Goal: Task Accomplishment & Management: Use online tool/utility

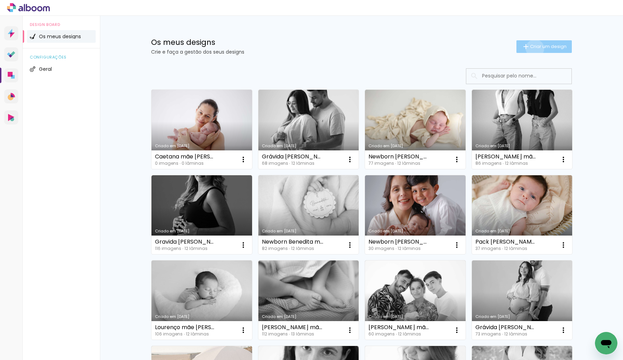
click at [534, 48] on span "Criar um design" at bounding box center [548, 46] width 36 height 5
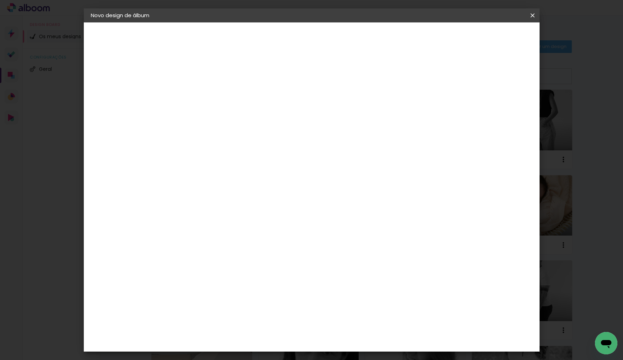
click at [205, 89] on input at bounding box center [205, 94] width 0 height 11
type input "Martim mãe [PERSON_NAME]"
type paper-input "Martim mãe [PERSON_NAME]"
click at [0, 0] on slot "Avançar" at bounding box center [0, 0] width 0 height 0
click at [247, 153] on paper-item "DreambooksPro" at bounding box center [215, 158] width 61 height 15
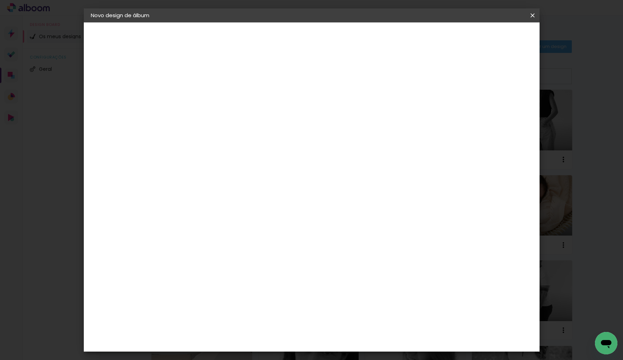
click at [0, 0] on slot "Avançar" at bounding box center [0, 0] width 0 height 0
click at [233, 117] on input "text" at bounding box center [218, 122] width 27 height 11
click at [0, 0] on slot "Álbum" at bounding box center [0, 0] width 0 height 0
type input "Álbum"
click at [253, 318] on span "20 × 20" at bounding box center [236, 325] width 33 height 14
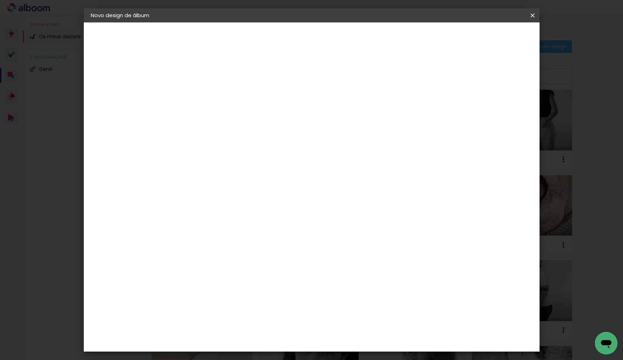
click at [330, 47] on header "Modelo Escolha o modelo do álbum. Voltar Avançar" at bounding box center [252, 43] width 155 height 42
click at [320, 42] on paper-button "Avançar" at bounding box center [302, 37] width 34 height 12
click at [494, 37] on span "Iniciar design" at bounding box center [478, 37] width 32 height 5
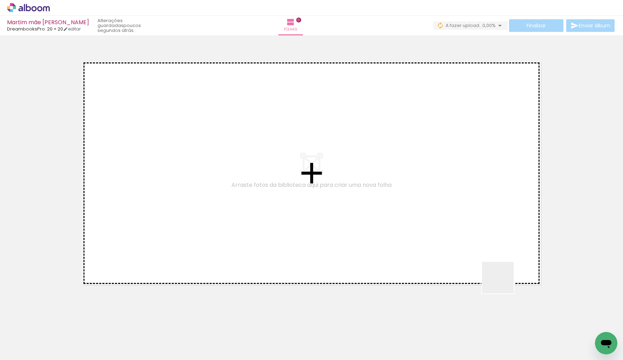
drag, startPoint x: 525, startPoint y: 296, endPoint x: 421, endPoint y: 219, distance: 129.6
click at [420, 219] on quentale-workspace at bounding box center [311, 180] width 623 height 360
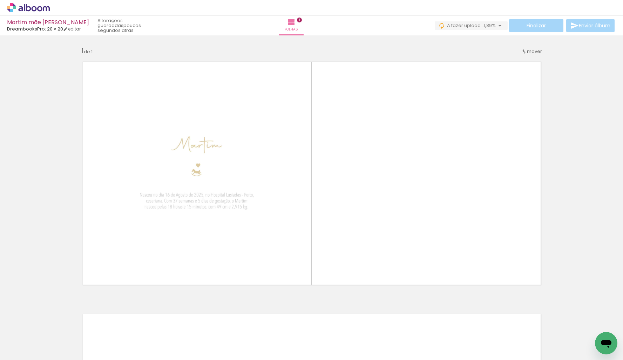
scroll to position [0, 934]
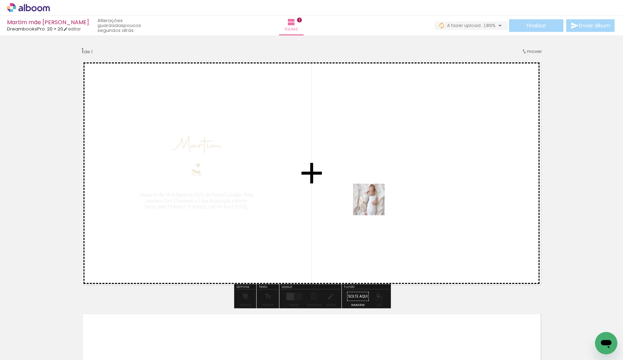
drag, startPoint x: 327, startPoint y: 238, endPoint x: 394, endPoint y: 190, distance: 82.5
click at [394, 190] on quentale-workspace at bounding box center [311, 180] width 623 height 360
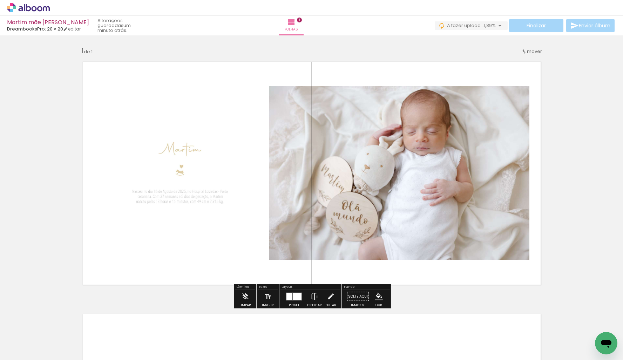
drag, startPoint x: 296, startPoint y: 298, endPoint x: 310, endPoint y: 293, distance: 15.3
click at [296, 298] on div at bounding box center [297, 296] width 9 height 7
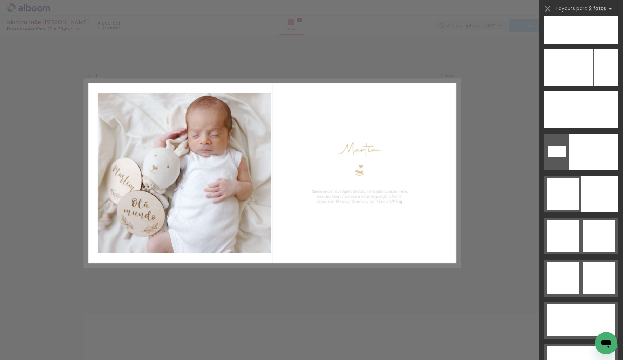
scroll to position [3556, 0]
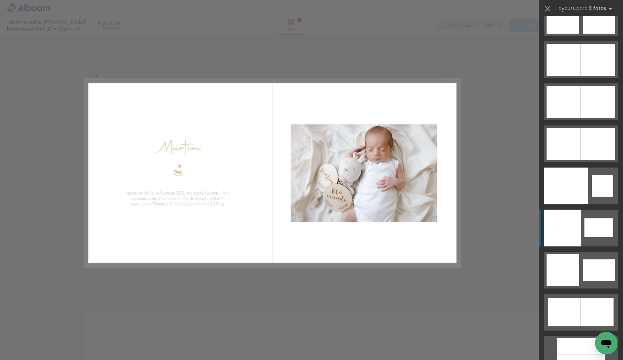
click at [576, 239] on div at bounding box center [562, 228] width 37 height 37
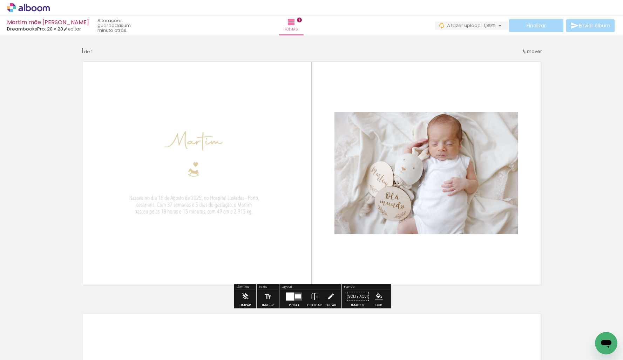
click at [209, 168] on quentale-photo at bounding box center [194, 173] width 235 height 235
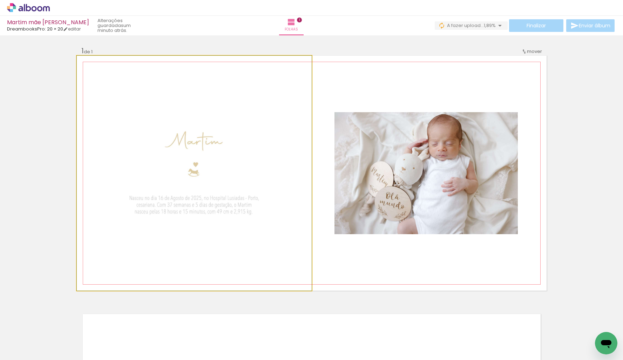
drag, startPoint x: 197, startPoint y: 172, endPoint x: 205, endPoint y: 174, distance: 8.2
click at [204, 174] on div at bounding box center [194, 173] width 235 height 235
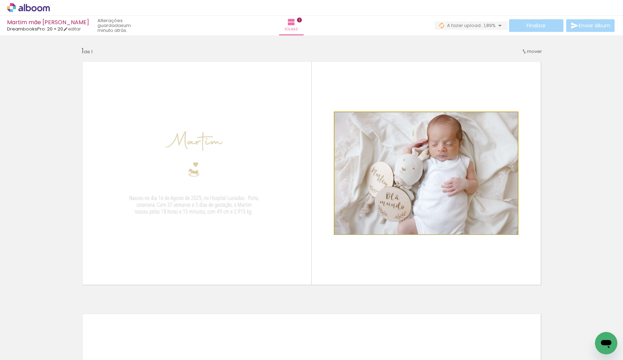
drag, startPoint x: 416, startPoint y: 156, endPoint x: 421, endPoint y: 157, distance: 5.4
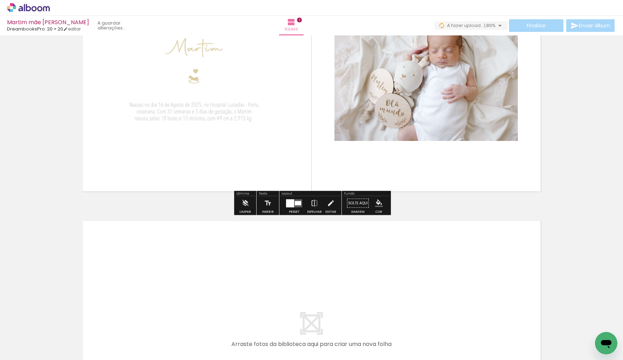
scroll to position [200, 0]
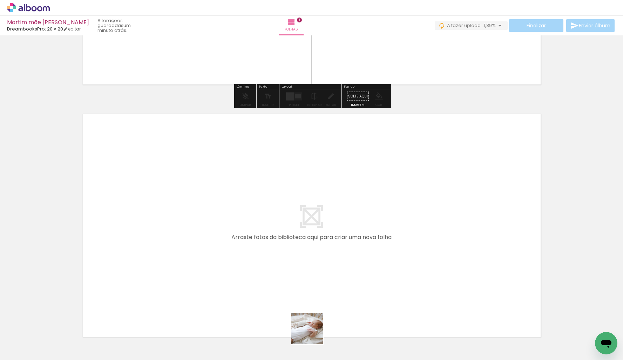
click at [303, 263] on quentale-workspace at bounding box center [311, 180] width 623 height 360
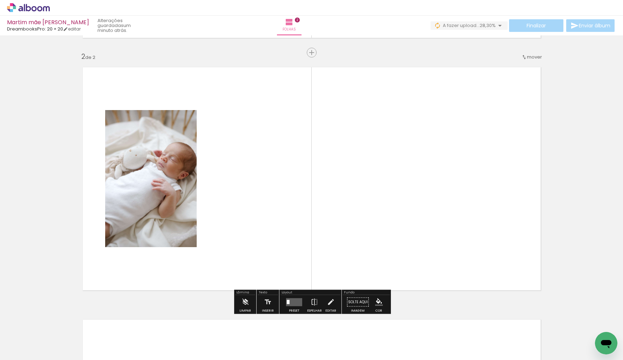
scroll to position [250, 0]
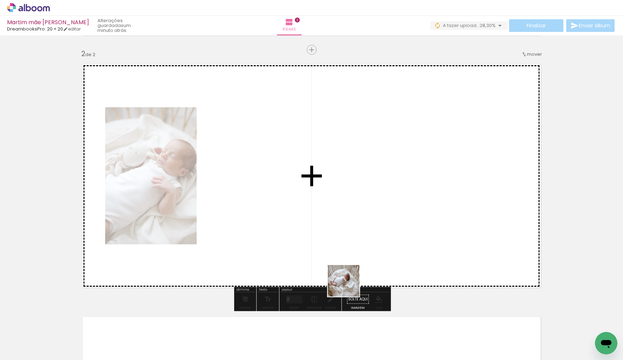
drag, startPoint x: 359, startPoint y: 333, endPoint x: 330, endPoint y: 223, distance: 113.2
click at [330, 223] on quentale-workspace at bounding box center [311, 180] width 623 height 360
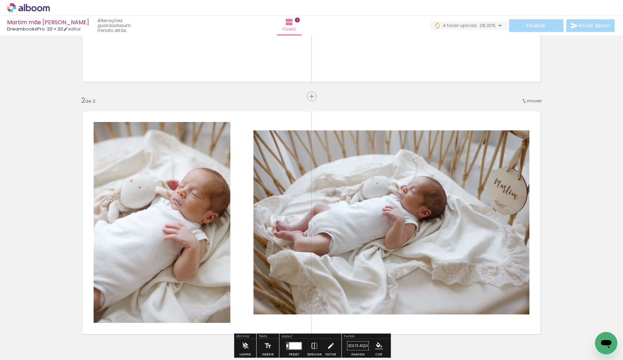
scroll to position [179, 0]
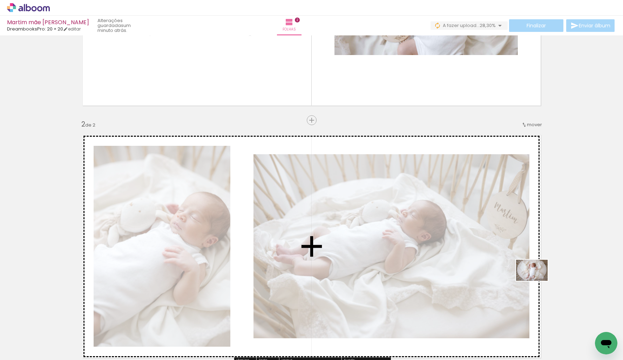
drag, startPoint x: 120, startPoint y: 338, endPoint x: 529, endPoint y: 282, distance: 413.1
click at [534, 282] on quentale-workspace at bounding box center [311, 180] width 623 height 360
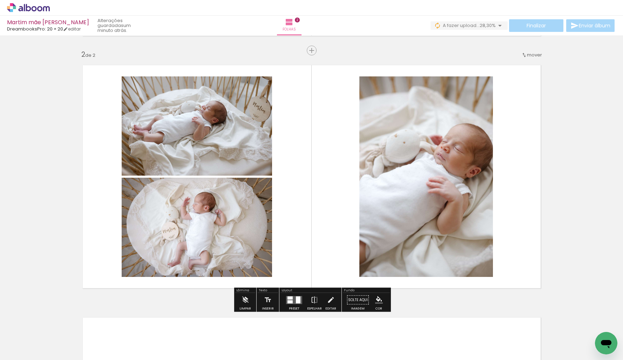
scroll to position [262, 0]
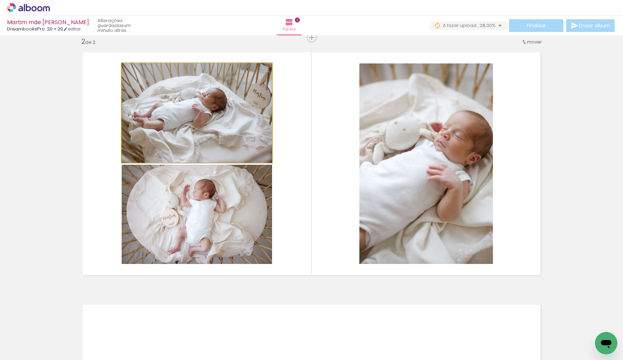
type paper-slider "100"
click at [138, 74] on div at bounding box center [138, 70] width 11 height 11
drag, startPoint x: 216, startPoint y: 94, endPoint x: 205, endPoint y: 96, distance: 10.7
click at [205, 96] on div at bounding box center [197, 113] width 150 height 100
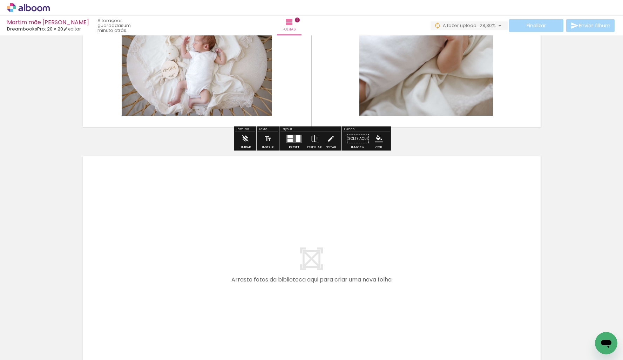
scroll to position [504, 0]
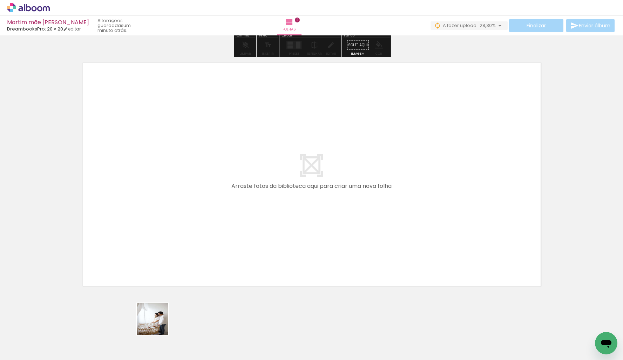
click at [204, 210] on quentale-workspace at bounding box center [311, 180] width 623 height 360
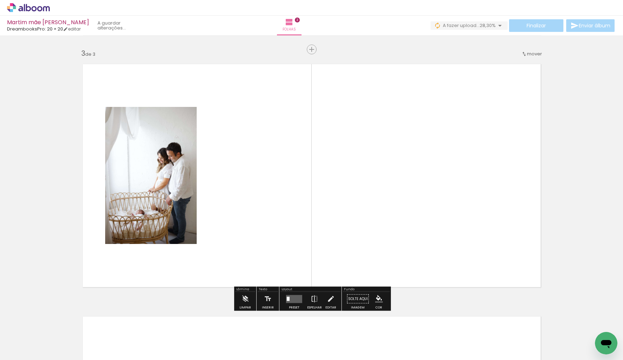
scroll to position [502, 0]
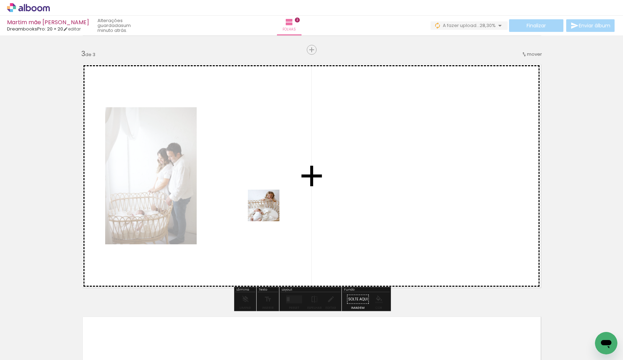
click at [270, 207] on quentale-workspace at bounding box center [311, 180] width 623 height 360
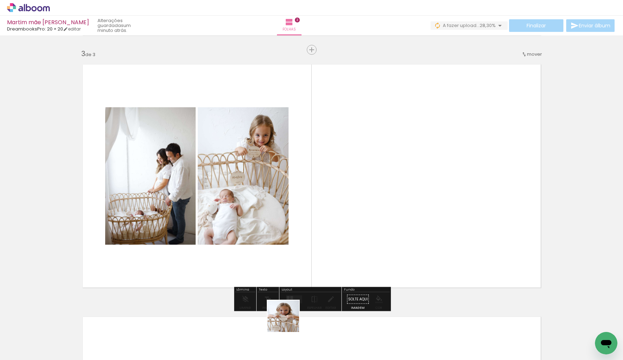
drag, startPoint x: 282, startPoint y: 337, endPoint x: 369, endPoint y: 193, distance: 168.3
click at [372, 194] on quentale-workspace at bounding box center [311, 180] width 623 height 360
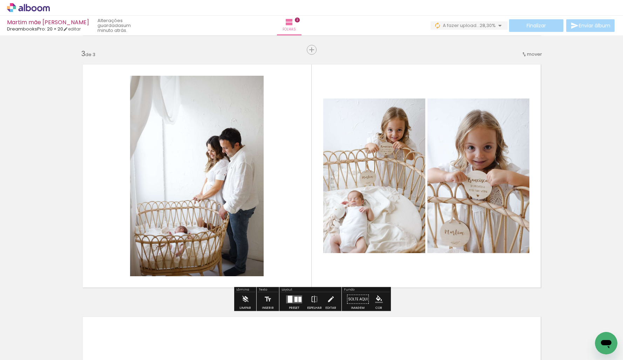
click at [295, 299] on div at bounding box center [296, 299] width 3 height 5
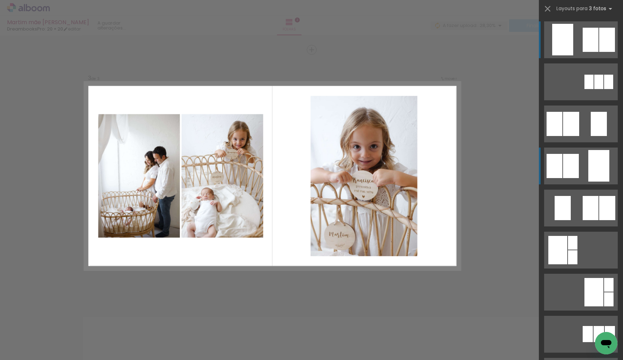
click at [591, 158] on div at bounding box center [598, 166] width 21 height 32
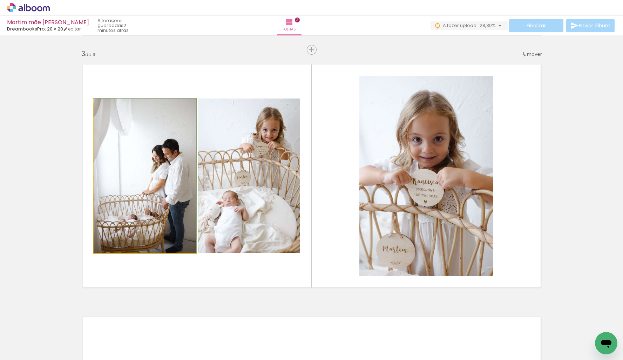
drag, startPoint x: 163, startPoint y: 187, endPoint x: 403, endPoint y: 189, distance: 240.2
click at [0, 0] on slot at bounding box center [0, 0] width 0 height 0
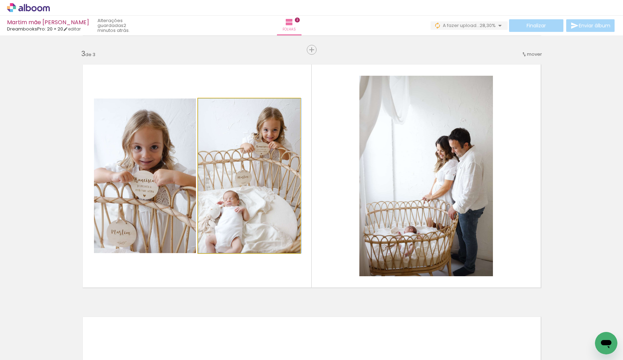
drag, startPoint x: 215, startPoint y: 188, endPoint x: 215, endPoint y: 169, distance: 18.9
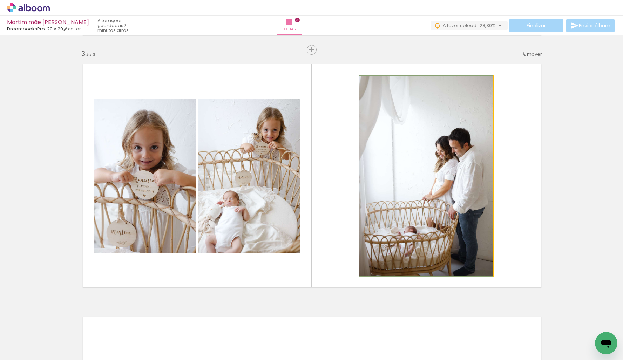
drag, startPoint x: 455, startPoint y: 246, endPoint x: 464, endPoint y: 246, distance: 9.1
click at [464, 246] on div at bounding box center [426, 176] width 134 height 201
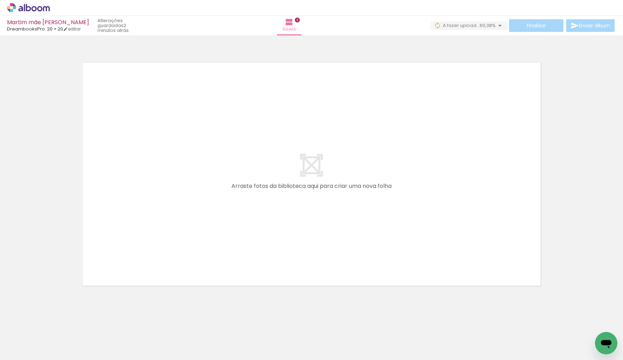
scroll to position [0, 1518]
click at [394, 210] on quentale-workspace at bounding box center [311, 180] width 623 height 360
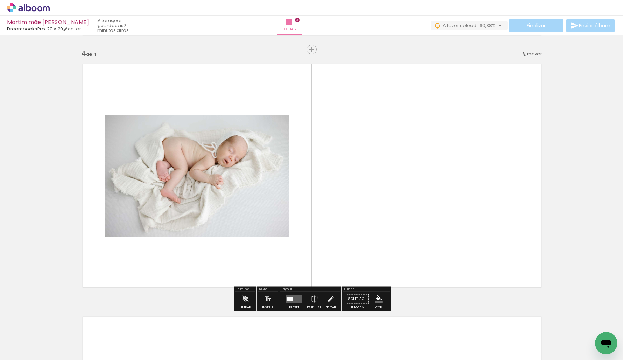
scroll to position [755, 0]
click at [399, 219] on quentale-workspace at bounding box center [311, 180] width 623 height 360
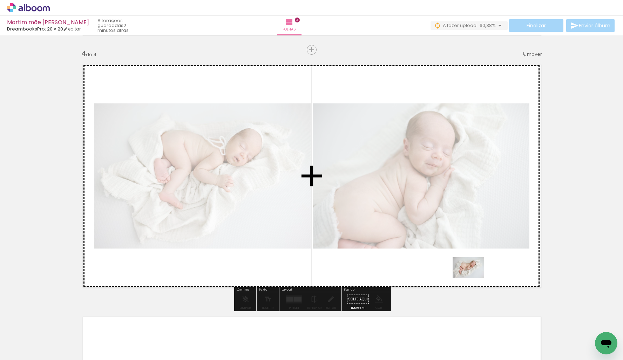
drag, startPoint x: 474, startPoint y: 341, endPoint x: 452, endPoint y: 297, distance: 49.1
click at [474, 276] on quentale-workspace at bounding box center [311, 180] width 623 height 360
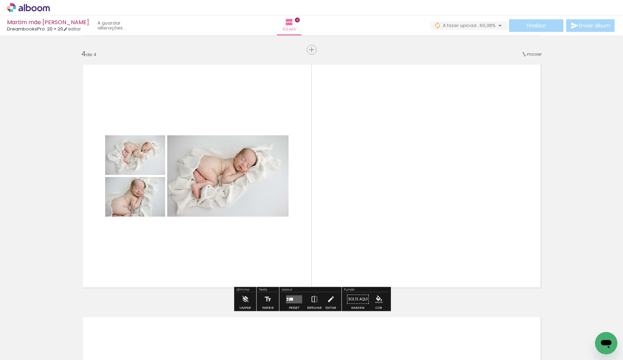
drag, startPoint x: 450, startPoint y: 304, endPoint x: 435, endPoint y: 324, distance: 25.0
click at [457, 244] on quentale-workspace at bounding box center [311, 180] width 623 height 360
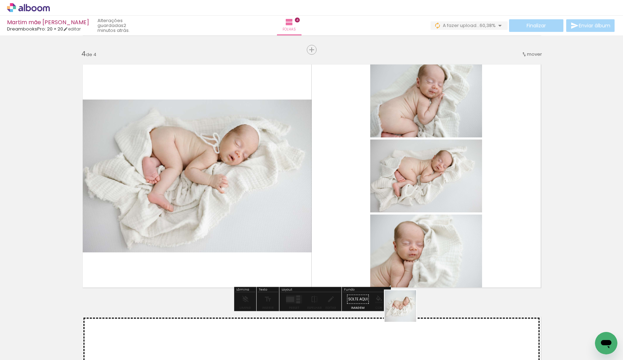
drag, startPoint x: 406, startPoint y: 311, endPoint x: 470, endPoint y: 209, distance: 120.7
click at [470, 209] on quentale-workspace at bounding box center [311, 180] width 623 height 360
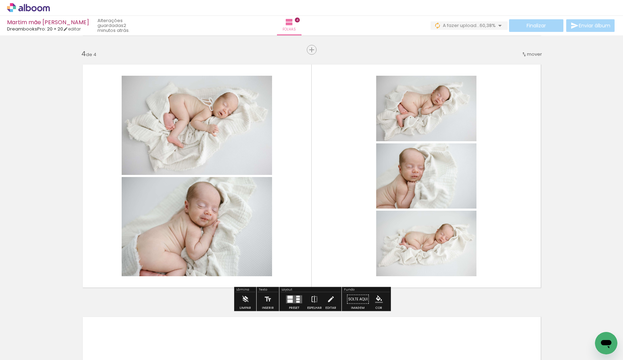
scroll to position [756, 0]
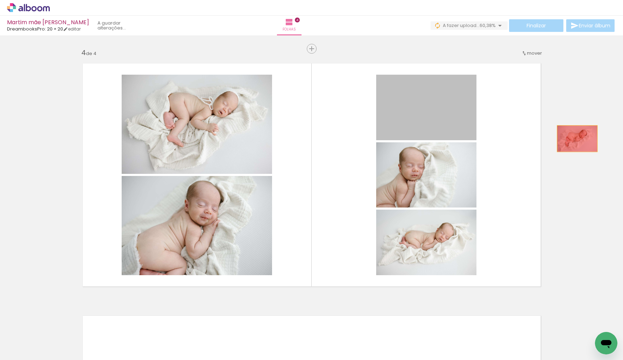
drag, startPoint x: 484, startPoint y: 121, endPoint x: 582, endPoint y: 142, distance: 100.3
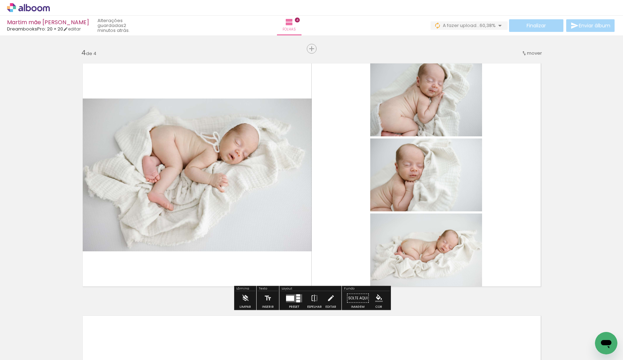
click at [290, 296] on div at bounding box center [290, 298] width 8 height 5
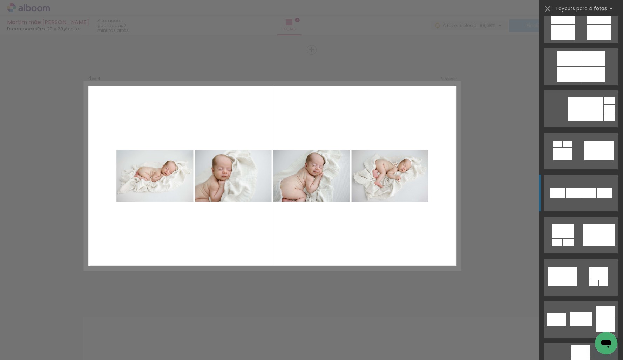
scroll to position [2097, 0]
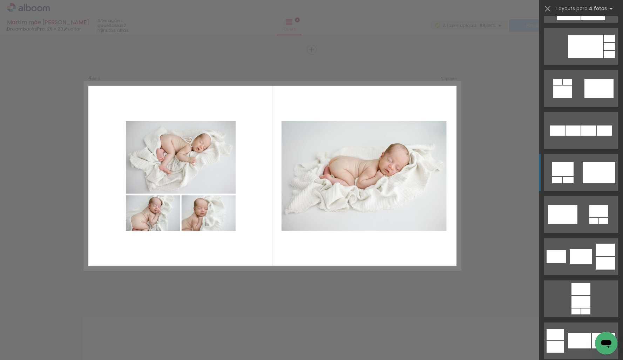
click at [587, 176] on div at bounding box center [599, 172] width 33 height 21
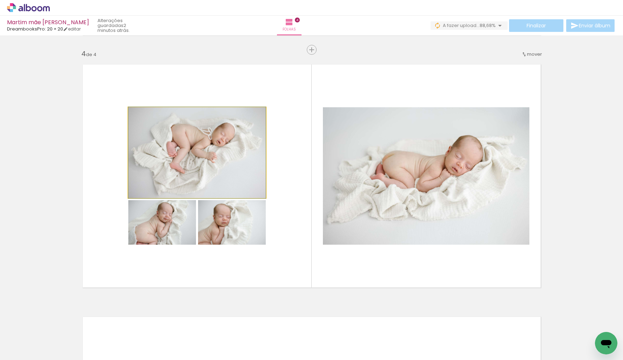
click at [185, 163] on quentale-photo at bounding box center [196, 152] width 137 height 91
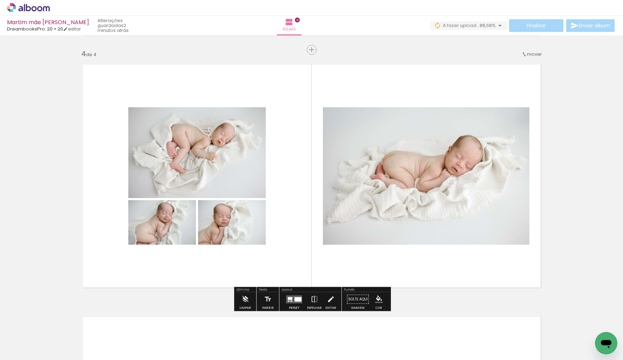
click at [188, 104] on quentale-layouter at bounding box center [312, 176] width 470 height 235
click at [188, 98] on quentale-layouter at bounding box center [312, 176] width 470 height 235
drag, startPoint x: 326, startPoint y: 299, endPoint x: 241, endPoint y: 200, distance: 131.0
click at [327, 299] on iron-icon at bounding box center [331, 299] width 8 height 14
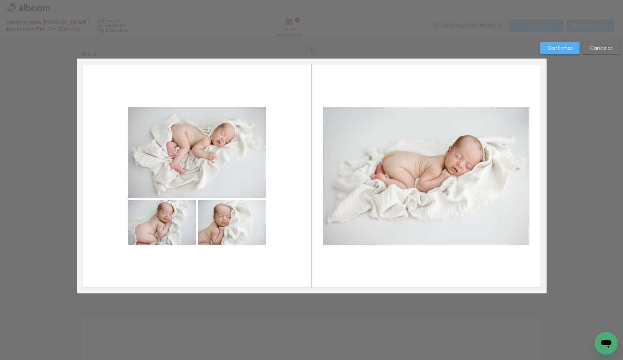
drag, startPoint x: 149, startPoint y: 93, endPoint x: 229, endPoint y: 225, distance: 154.2
click at [241, 232] on album-spread "4 de 4" at bounding box center [312, 176] width 470 height 235
click at [177, 222] on quentale-photo at bounding box center [162, 222] width 68 height 45
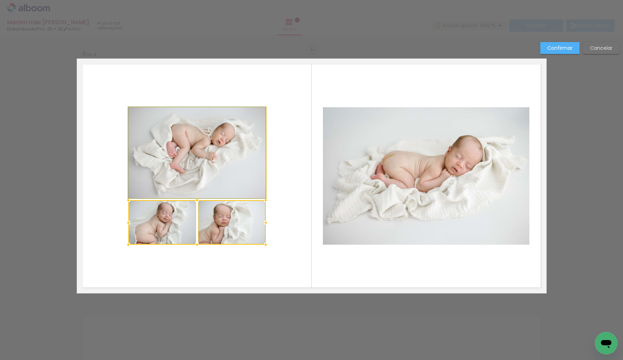
click at [157, 162] on quentale-photo at bounding box center [196, 152] width 137 height 91
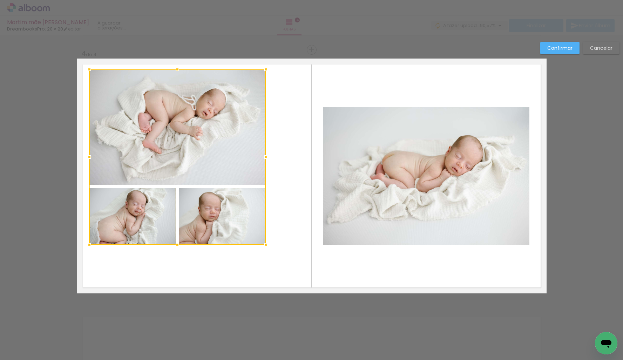
drag, startPoint x: 127, startPoint y: 104, endPoint x: 90, endPoint y: 69, distance: 50.8
click at [90, 69] on div at bounding box center [89, 69] width 14 height 14
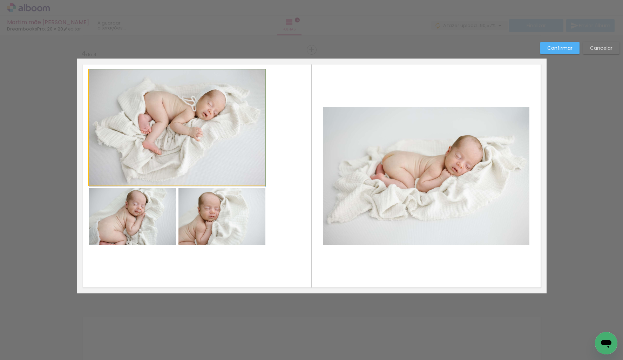
drag, startPoint x: 158, startPoint y: 107, endPoint x: 165, endPoint y: 119, distance: 13.7
drag, startPoint x: 245, startPoint y: 201, endPoint x: 156, endPoint y: 146, distance: 104.8
click at [156, 146] on album-spread "4 de 4" at bounding box center [312, 176] width 470 height 235
click at [202, 199] on quentale-photo at bounding box center [221, 216] width 87 height 57
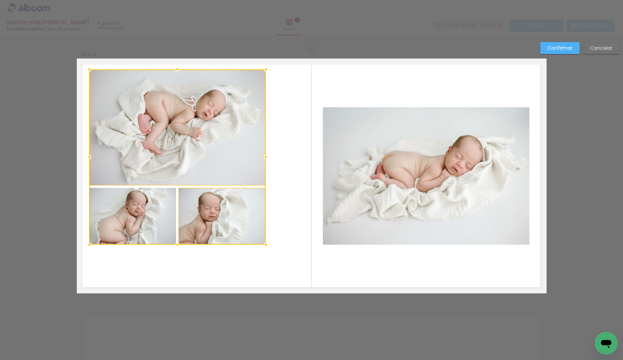
click at [150, 202] on div at bounding box center [177, 156] width 176 height 175
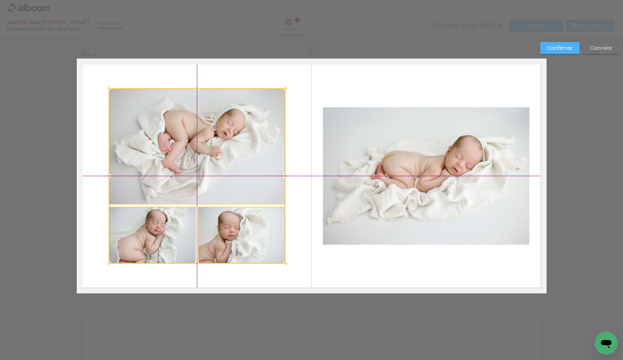
drag, startPoint x: 171, startPoint y: 148, endPoint x: 185, endPoint y: 161, distance: 18.6
click at [185, 161] on div at bounding box center [197, 175] width 176 height 175
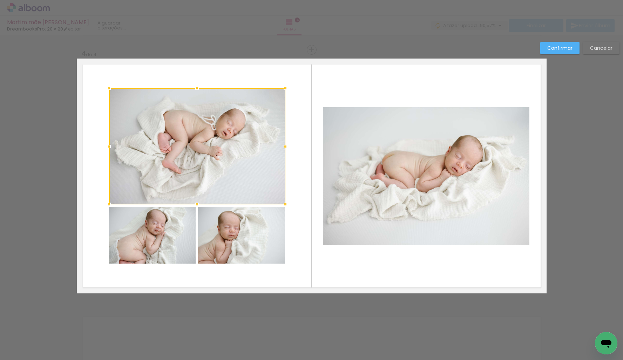
drag, startPoint x: 566, startPoint y: 52, endPoint x: 559, endPoint y: 53, distance: 6.4
click at [565, 51] on paper-button "Confirmar" at bounding box center [559, 48] width 39 height 12
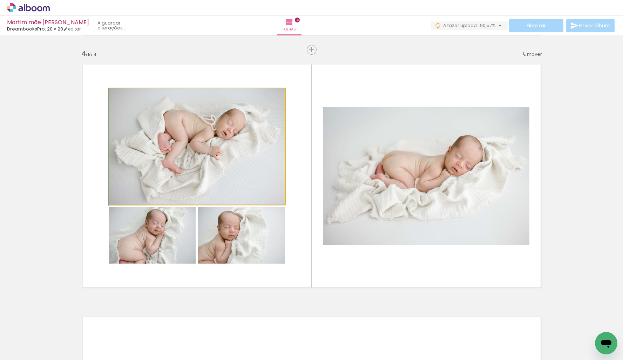
click at [242, 157] on div at bounding box center [197, 146] width 176 height 117
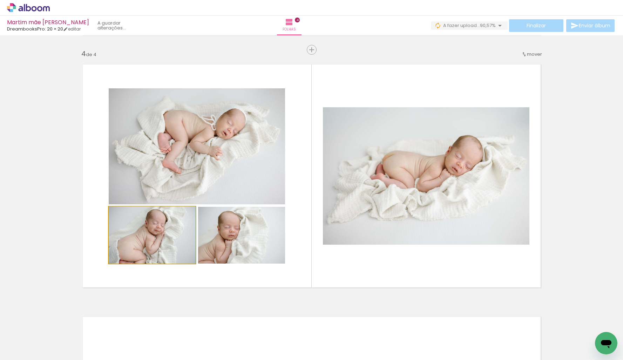
drag, startPoint x: 173, startPoint y: 239, endPoint x: 439, endPoint y: 198, distance: 269.9
click at [0, 0] on slot at bounding box center [0, 0] width 0 height 0
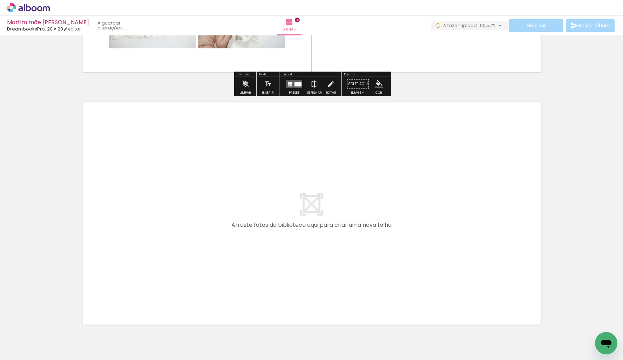
scroll to position [1009, 0]
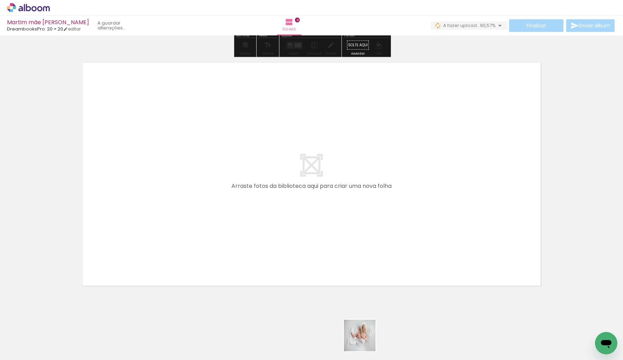
drag, startPoint x: 365, startPoint y: 343, endPoint x: 338, endPoint y: 298, distance: 52.1
click at [344, 232] on quentale-workspace at bounding box center [311, 180] width 623 height 360
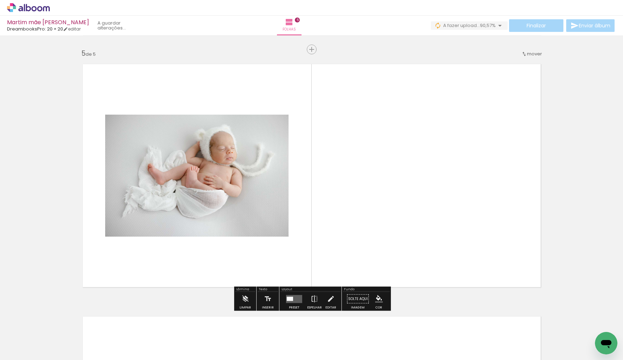
scroll to position [1007, 0]
drag, startPoint x: 322, startPoint y: 334, endPoint x: 364, endPoint y: 189, distance: 151.5
click at [364, 189] on quentale-workspace at bounding box center [311, 180] width 623 height 360
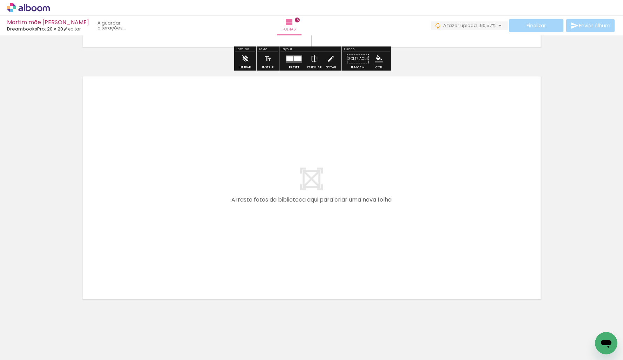
scroll to position [0, 1391]
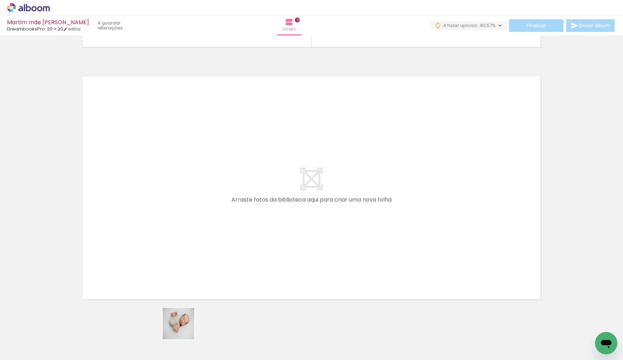
drag, startPoint x: 184, startPoint y: 329, endPoint x: 211, endPoint y: 235, distance: 98.1
click at [211, 235] on quentale-workspace at bounding box center [311, 180] width 623 height 360
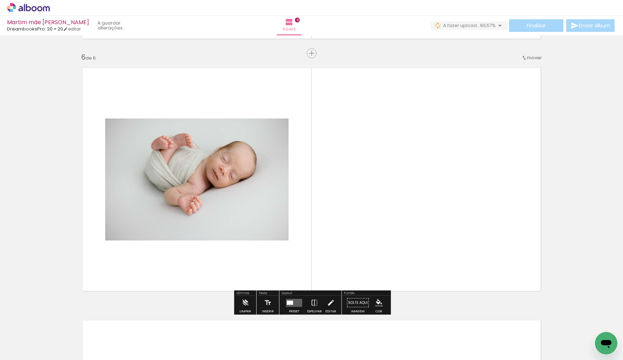
scroll to position [1259, 0]
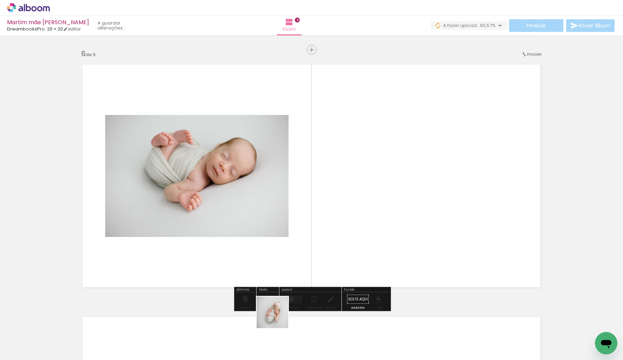
click at [367, 214] on quentale-workspace at bounding box center [311, 180] width 623 height 360
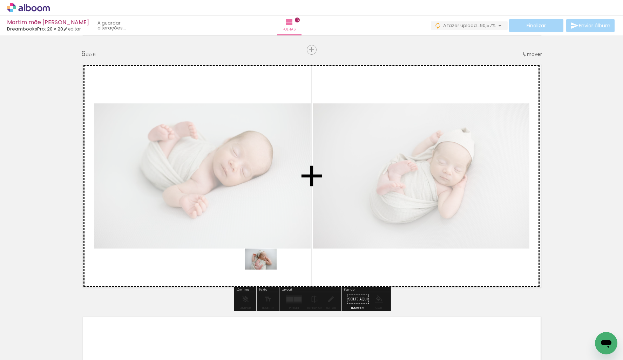
drag, startPoint x: 292, startPoint y: 334, endPoint x: 266, endPoint y: 266, distance: 72.0
click at [265, 265] on quentale-workspace at bounding box center [311, 180] width 623 height 360
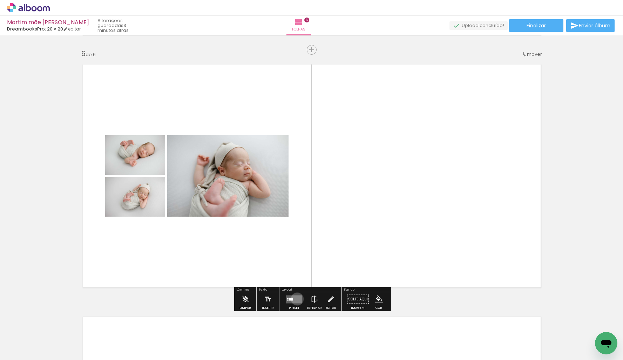
drag, startPoint x: 296, startPoint y: 299, endPoint x: 380, endPoint y: 212, distance: 121.0
click at [296, 298] on quentale-layouter at bounding box center [294, 299] width 16 height 8
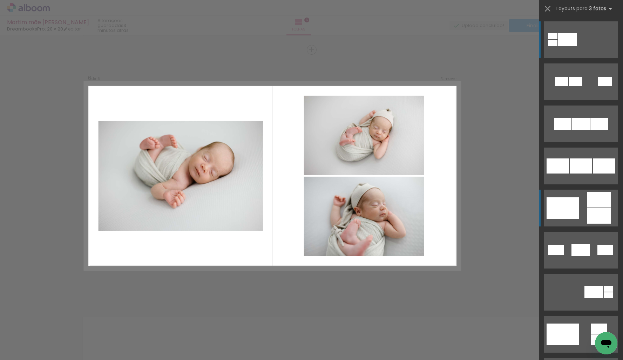
click at [587, 208] on div at bounding box center [599, 215] width 24 height 15
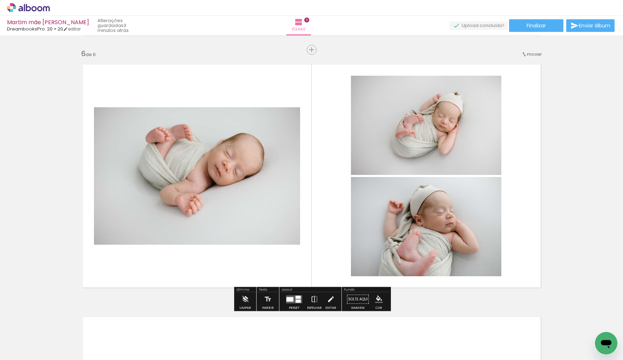
drag, startPoint x: 413, startPoint y: 126, endPoint x: 219, endPoint y: 170, distance: 199.3
click at [0, 0] on slot at bounding box center [0, 0] width 0 height 0
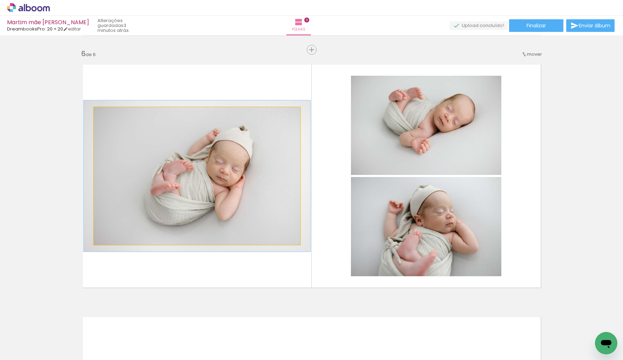
type paper-slider "111"
drag, startPoint x: 111, startPoint y: 114, endPoint x: 164, endPoint y: 132, distance: 55.4
click at [115, 117] on div at bounding box center [113, 114] width 6 height 6
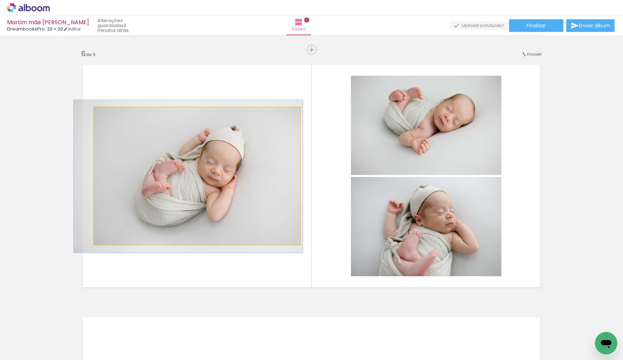
drag, startPoint x: 210, startPoint y: 149, endPoint x: 202, endPoint y: 150, distance: 7.7
click at [201, 150] on div at bounding box center [188, 176] width 229 height 153
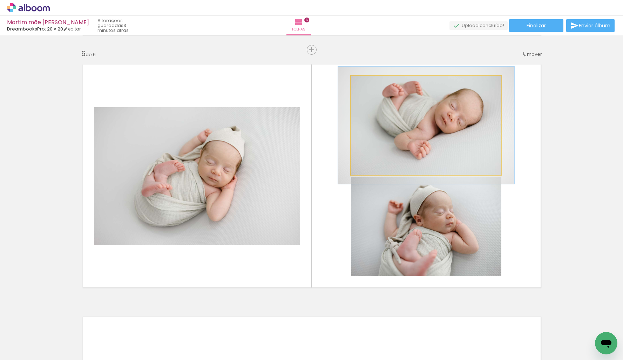
drag, startPoint x: 368, startPoint y: 82, endPoint x: 417, endPoint y: 104, distance: 53.3
click at [371, 84] on div at bounding box center [371, 83] width 6 height 6
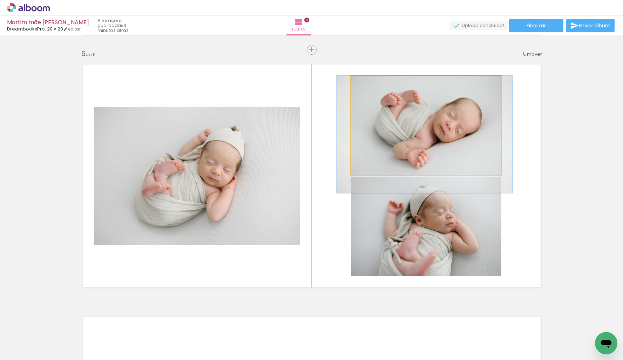
drag, startPoint x: 417, startPoint y: 106, endPoint x: 415, endPoint y: 116, distance: 10.4
click at [415, 116] on div at bounding box center [424, 134] width 176 height 117
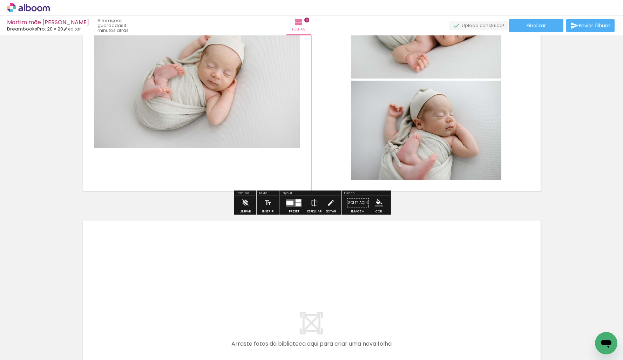
scroll to position [1272, 0]
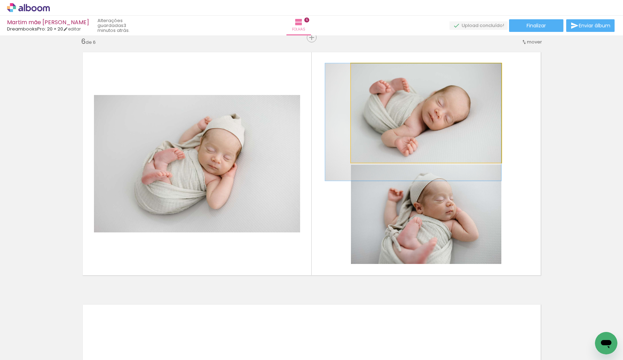
drag, startPoint x: 437, startPoint y: 117, endPoint x: 208, endPoint y: 152, distance: 231.3
click at [0, 0] on slot at bounding box center [0, 0] width 0 height 0
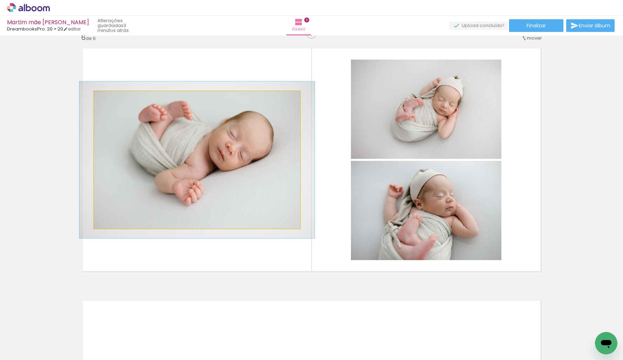
type paper-slider "116"
click at [115, 107] on quentale-photo at bounding box center [197, 159] width 206 height 137
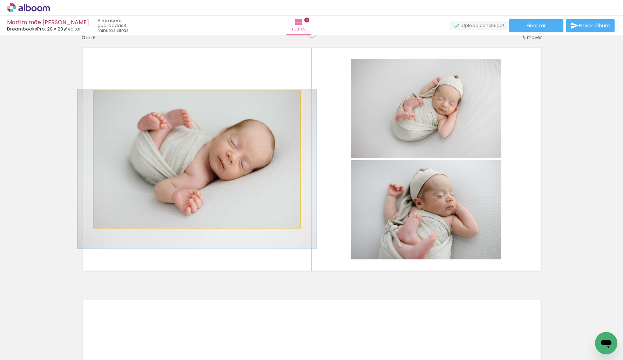
drag, startPoint x: 140, startPoint y: 117, endPoint x: 140, endPoint y: 125, distance: 7.7
click at [139, 125] on div at bounding box center [196, 169] width 239 height 160
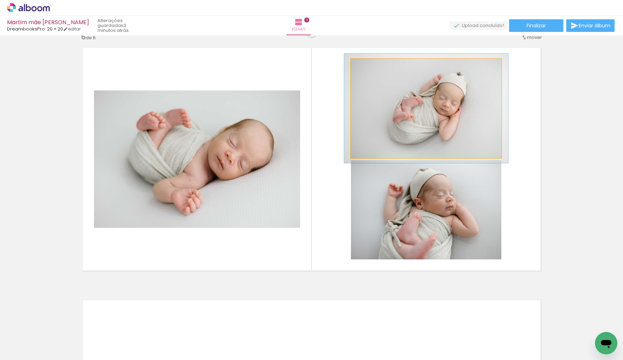
type paper-slider "109"
click at [369, 68] on div at bounding box center [369, 66] width 6 height 6
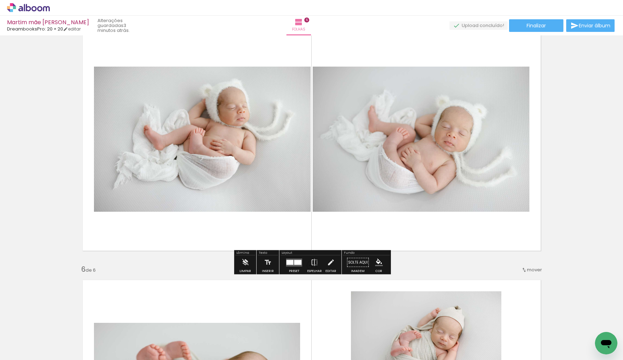
scroll to position [1030, 0]
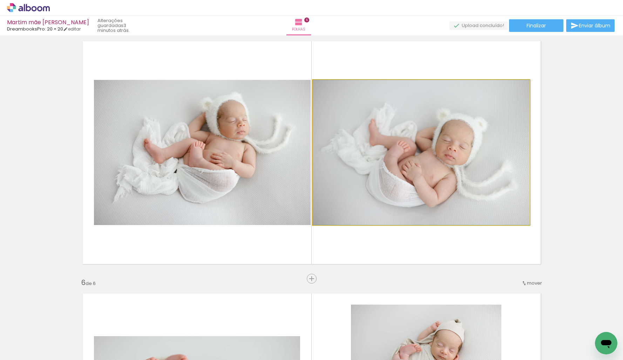
drag, startPoint x: 436, startPoint y: 147, endPoint x: 461, endPoint y: 145, distance: 24.6
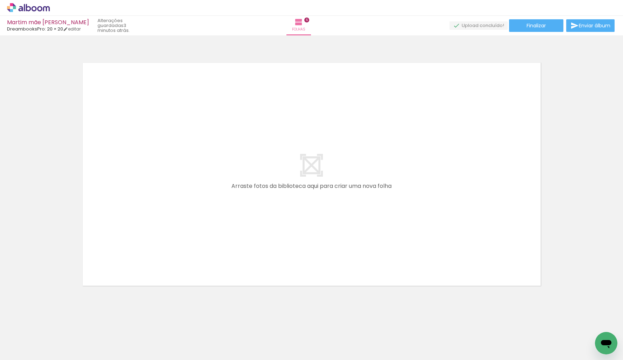
scroll to position [0, 1100]
drag, startPoint x: 416, startPoint y: 300, endPoint x: 402, endPoint y: 295, distance: 15.2
click at [403, 221] on quentale-workspace at bounding box center [311, 180] width 623 height 360
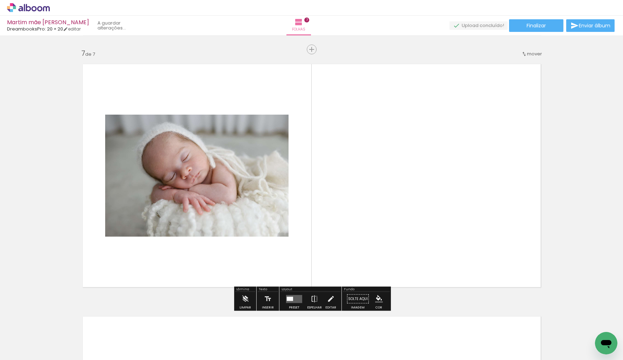
scroll to position [1512, 0]
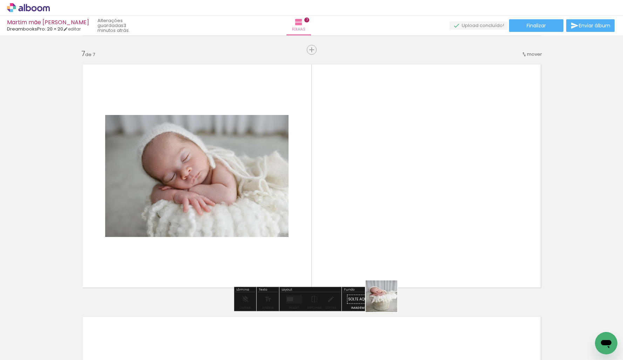
drag, startPoint x: 386, startPoint y: 318, endPoint x: 388, endPoint y: 211, distance: 107.0
click at [390, 211] on quentale-workspace at bounding box center [311, 180] width 623 height 360
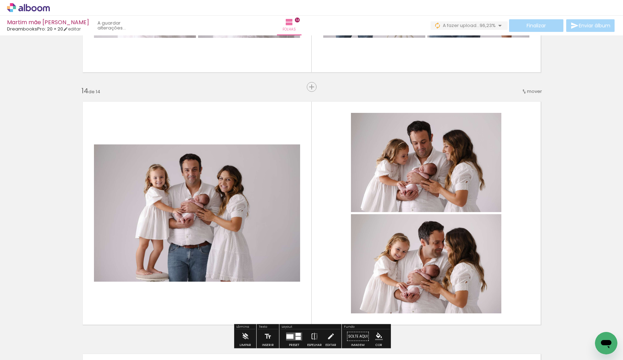
scroll to position [3283, 0]
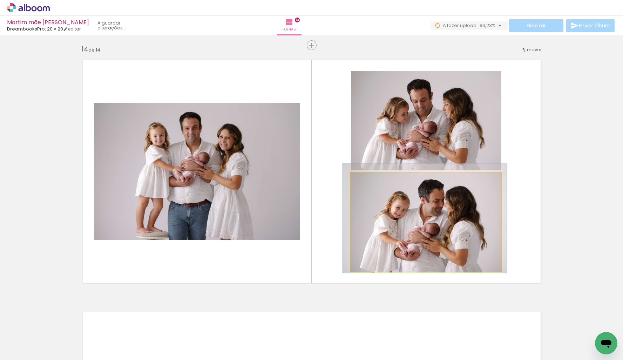
click at [387, 269] on div at bounding box center [425, 217] width 164 height 109
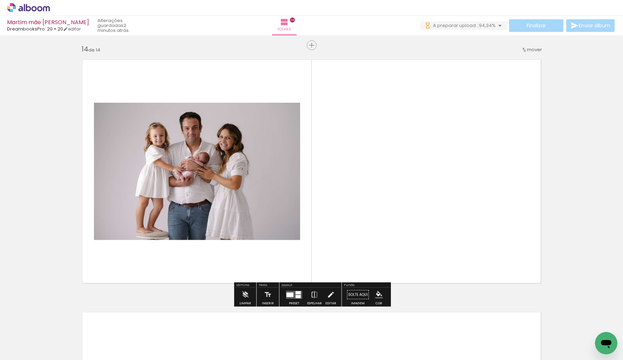
click at [539, 23] on div "Finalizar Enviar álbum" at bounding box center [518, 25] width 195 height 13
click at [322, 226] on quentale-layouter at bounding box center [312, 171] width 470 height 235
